Goal: Task Accomplishment & Management: Manage account settings

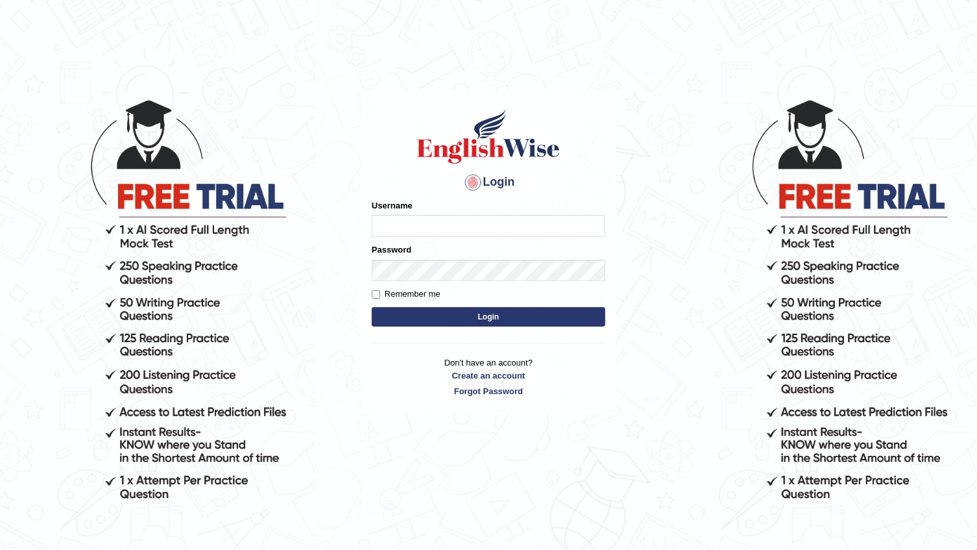
click at [479, 229] on input "Username" at bounding box center [489, 226] width 234 height 22
type input "indika2025"
click at [376, 293] on input "Remember me" at bounding box center [376, 294] width 8 height 8
checkbox input "true"
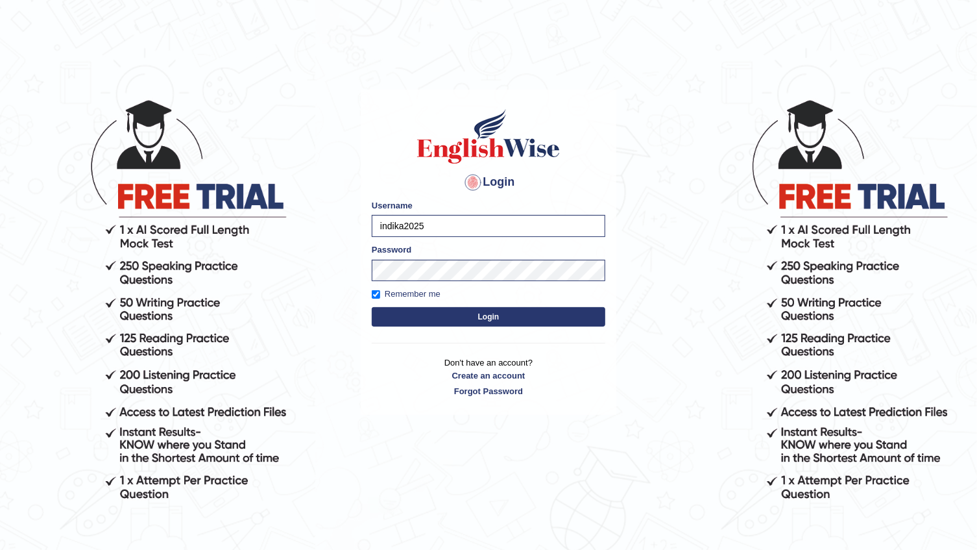
click at [423, 337] on div "Login Please fix the following errors: Username indika2025 Password Remember me…" at bounding box center [489, 252] width 256 height 324
click at [428, 317] on button "Login" at bounding box center [489, 316] width 234 height 19
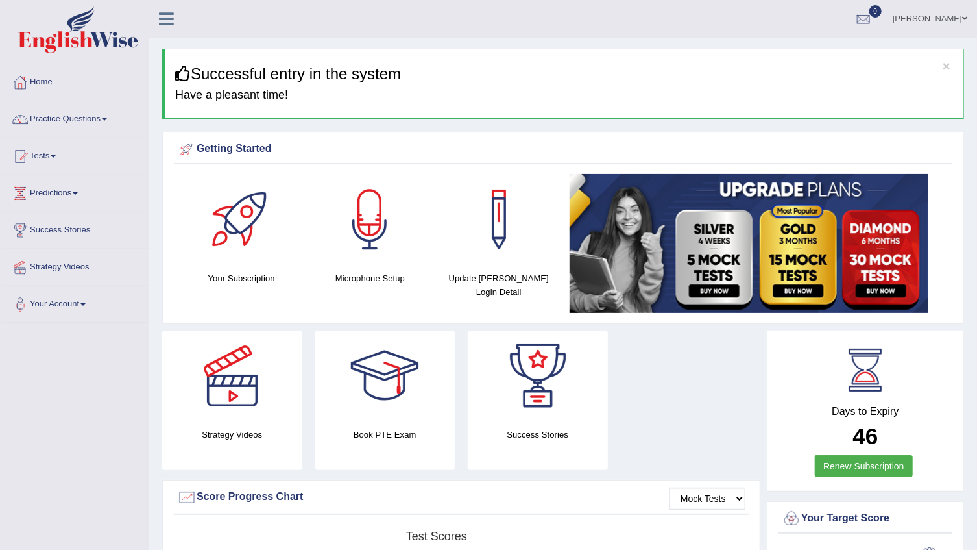
click at [913, 12] on link "Indika Amuwala idangodage" at bounding box center [930, 17] width 94 height 34
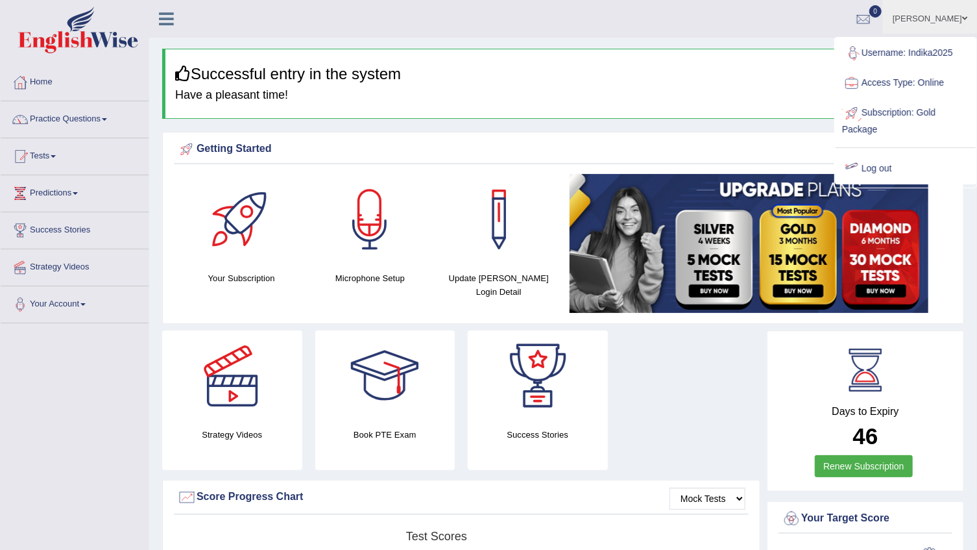
click at [862, 171] on link "Log out" at bounding box center [906, 169] width 140 height 30
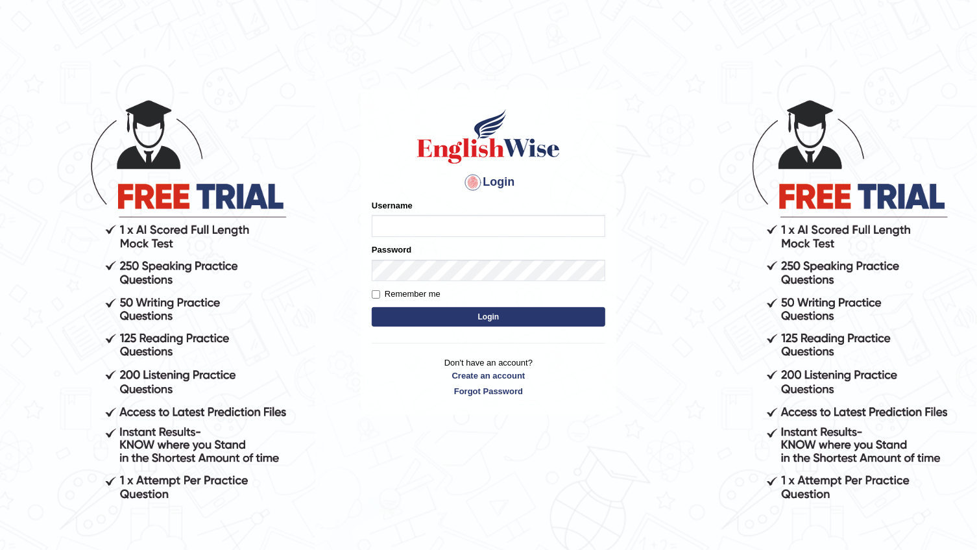
click at [372, 307] on button "Login" at bounding box center [489, 316] width 234 height 19
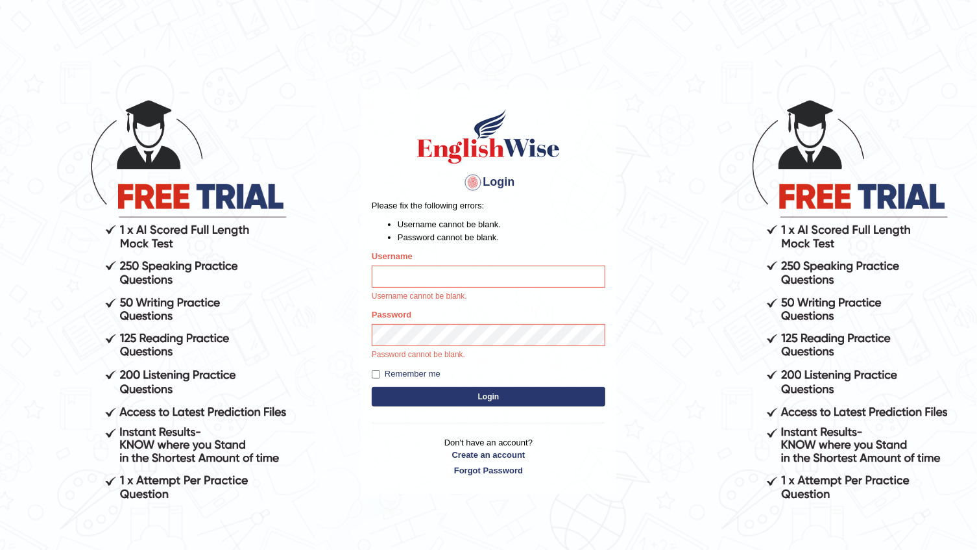
click at [372, 387] on button "Login" at bounding box center [489, 396] width 234 height 19
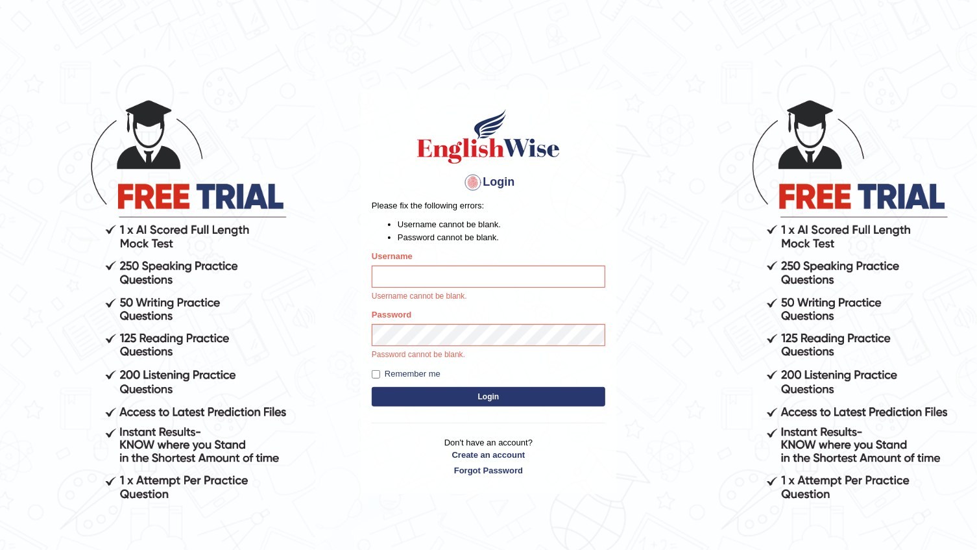
click at [372, 387] on button "Login" at bounding box center [489, 396] width 234 height 19
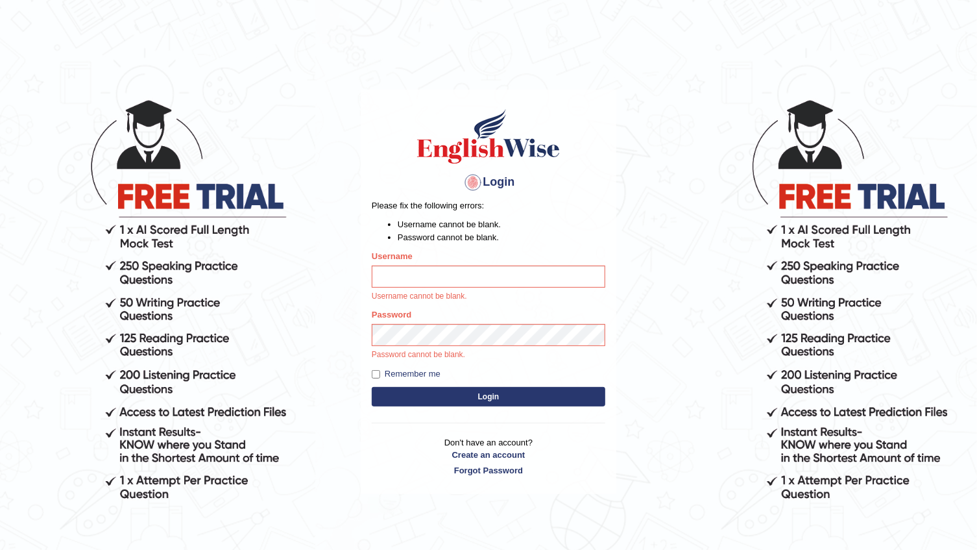
click at [372, 387] on button "Login" at bounding box center [489, 396] width 234 height 19
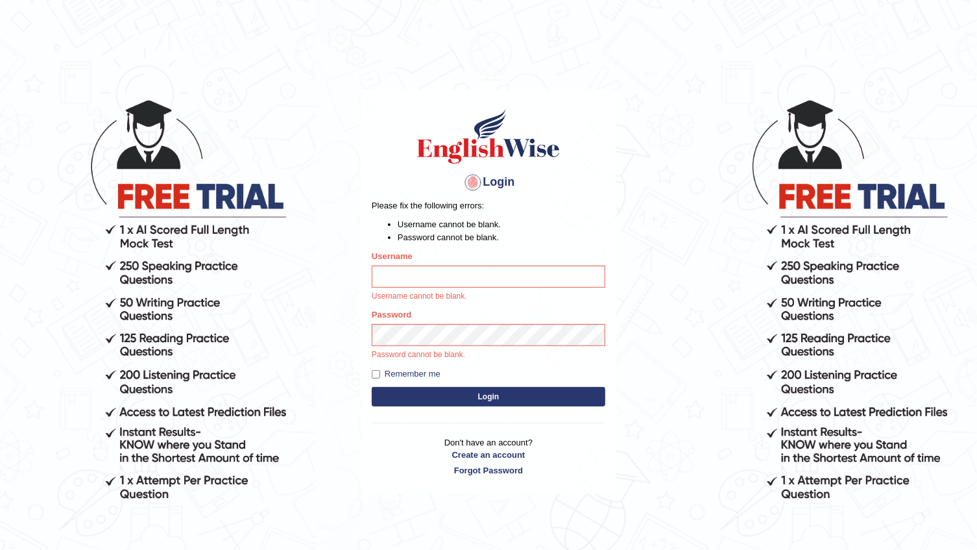
click at [372, 387] on button "Login" at bounding box center [489, 396] width 234 height 19
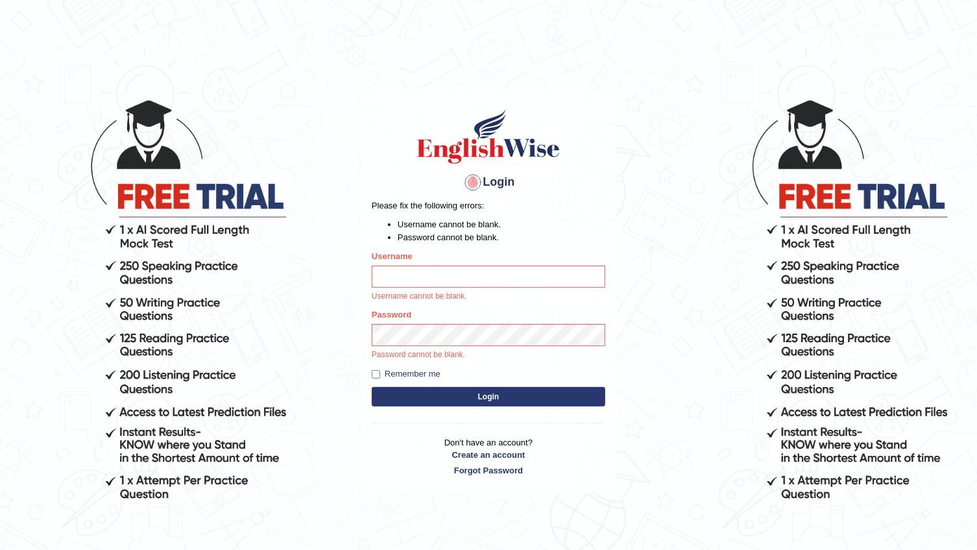
click at [372, 387] on button "Login" at bounding box center [489, 396] width 234 height 19
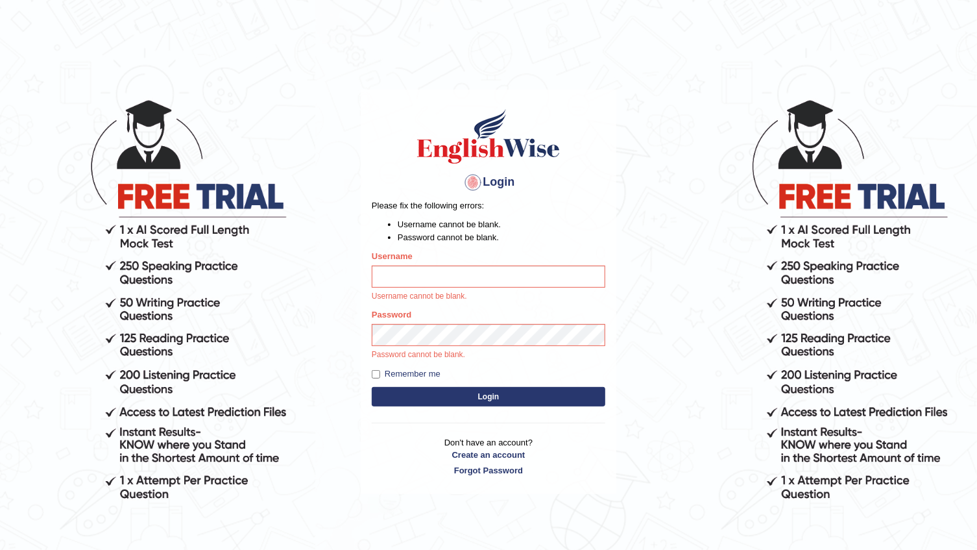
click at [372, 387] on button "Login" at bounding box center [489, 396] width 234 height 19
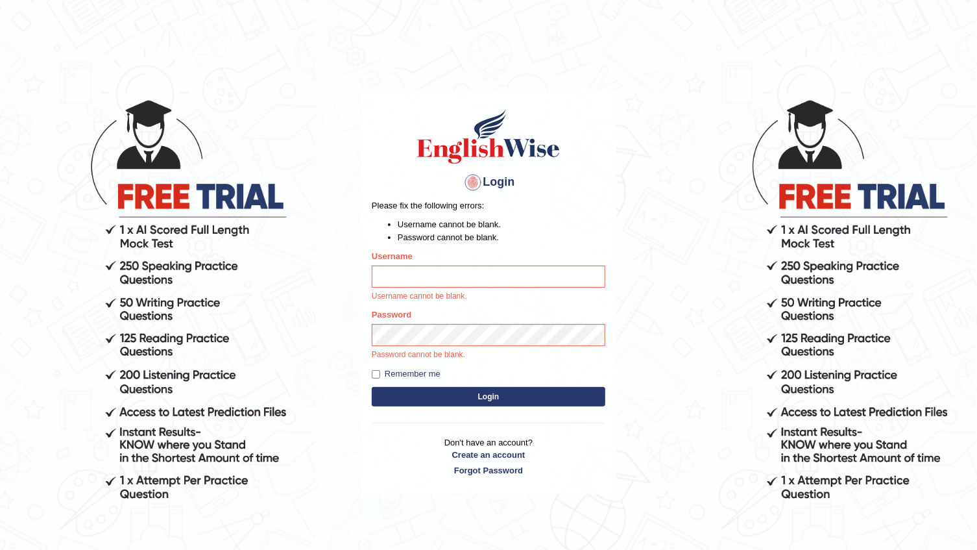
click at [372, 387] on button "Login" at bounding box center [489, 396] width 234 height 19
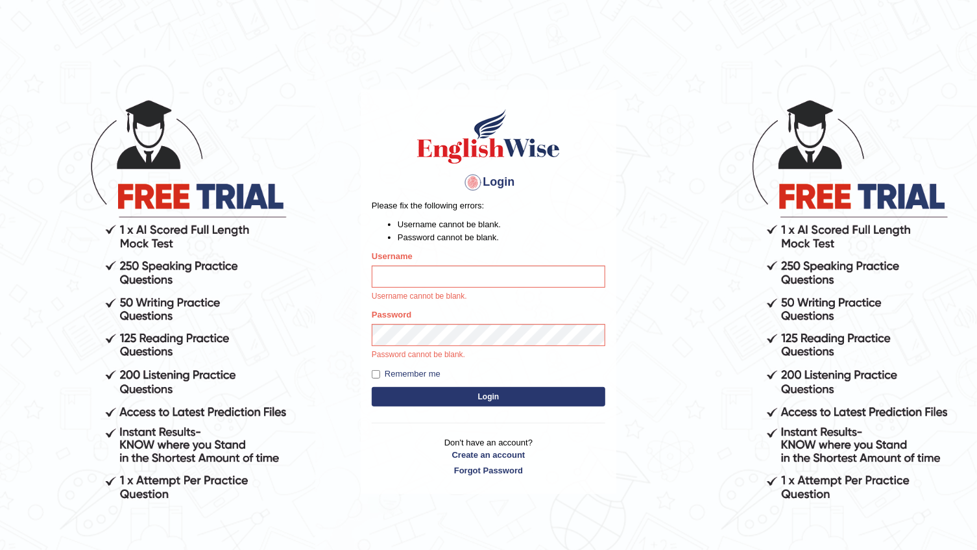
click at [372, 387] on button "Login" at bounding box center [489, 396] width 234 height 19
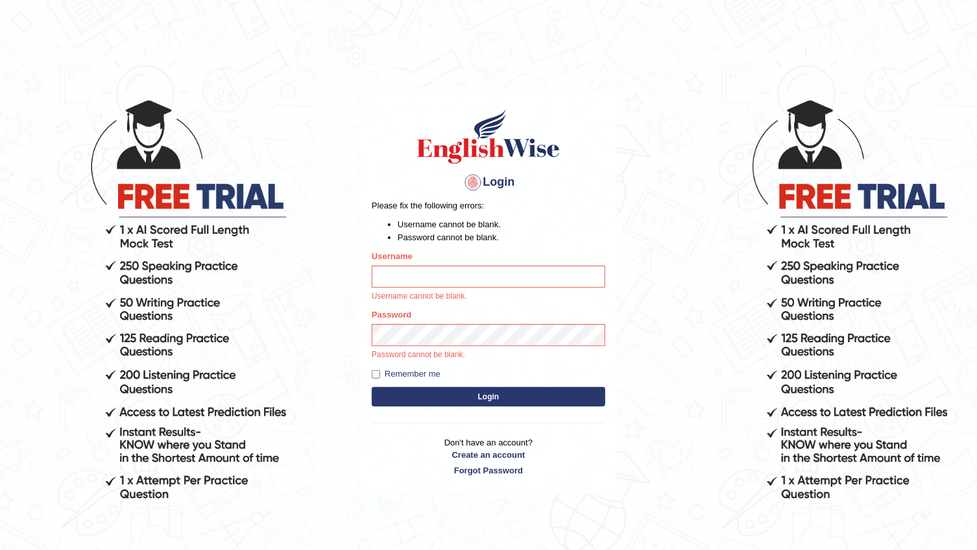
click at [372, 387] on button "Login" at bounding box center [489, 396] width 234 height 19
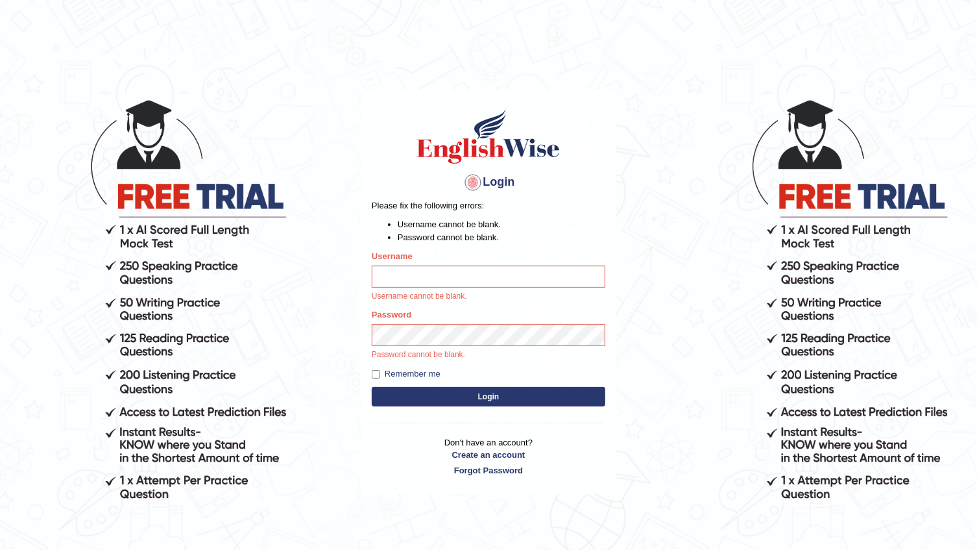
click at [372, 387] on button "Login" at bounding box center [489, 396] width 234 height 19
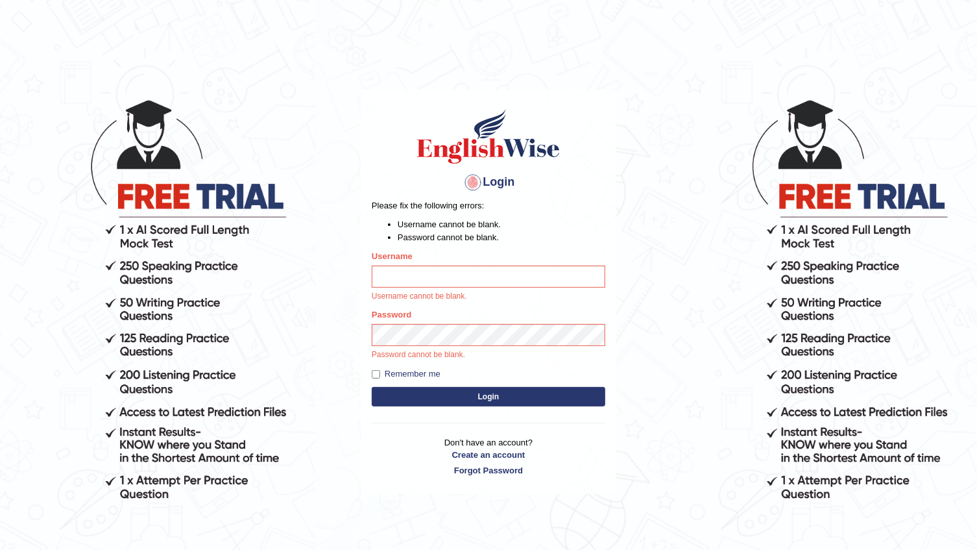
click at [372, 387] on button "Login" at bounding box center [489, 396] width 234 height 19
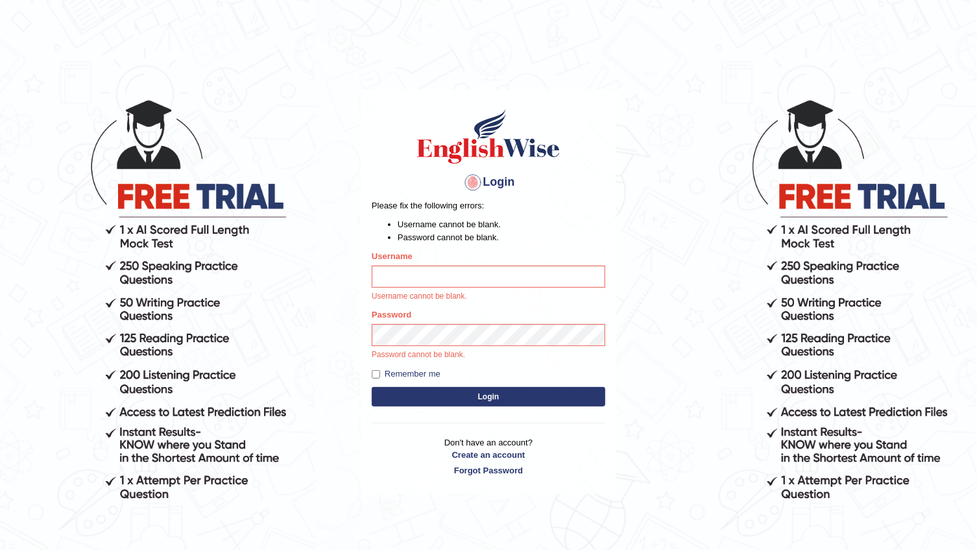
click at [372, 387] on button "Login" at bounding box center [489, 396] width 234 height 19
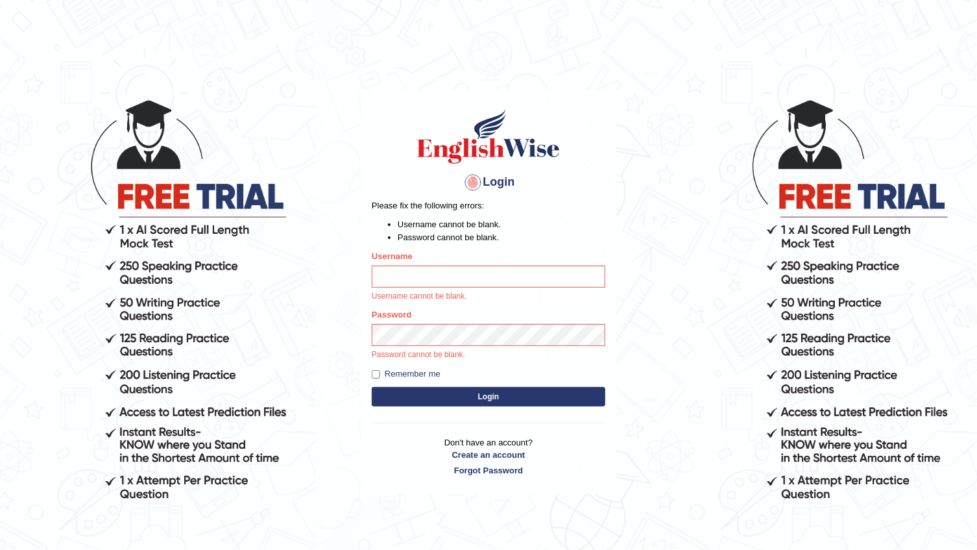
click at [372, 387] on button "Login" at bounding box center [489, 396] width 234 height 19
